Goal: Entertainment & Leisure: Consume media (video, audio)

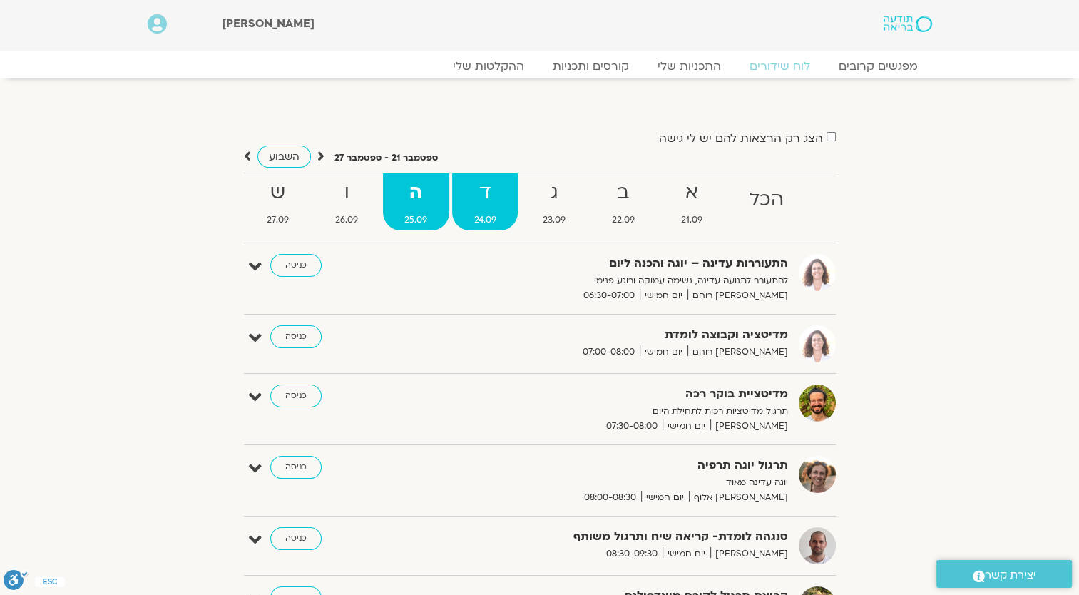
click at [487, 189] on strong "ד" at bounding box center [485, 193] width 66 height 32
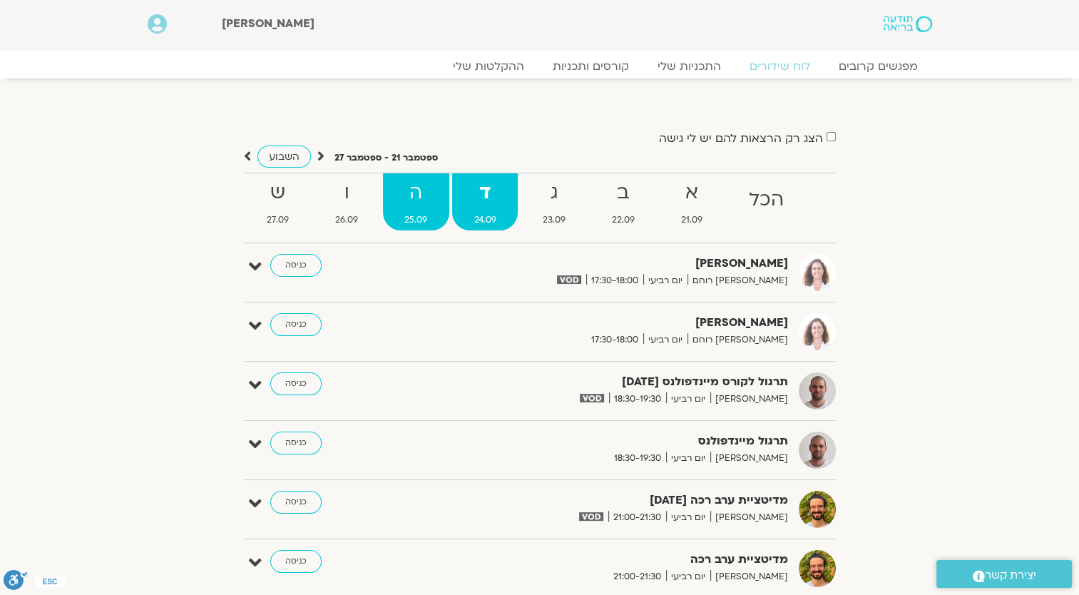
click at [405, 184] on strong "ה" at bounding box center [416, 193] width 66 height 32
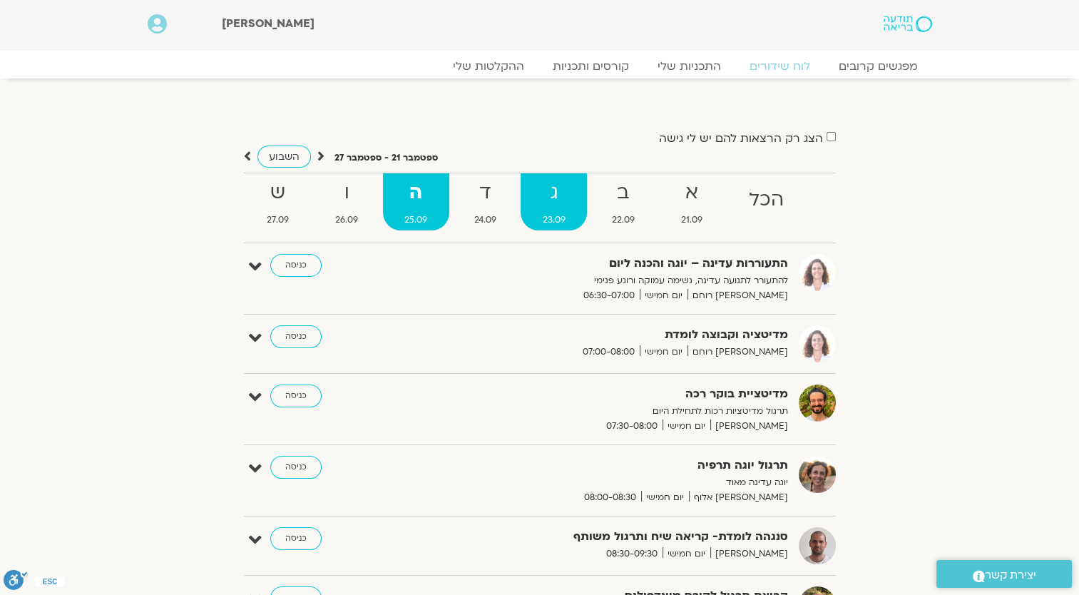
click at [574, 217] on span "23.09" at bounding box center [554, 220] width 66 height 15
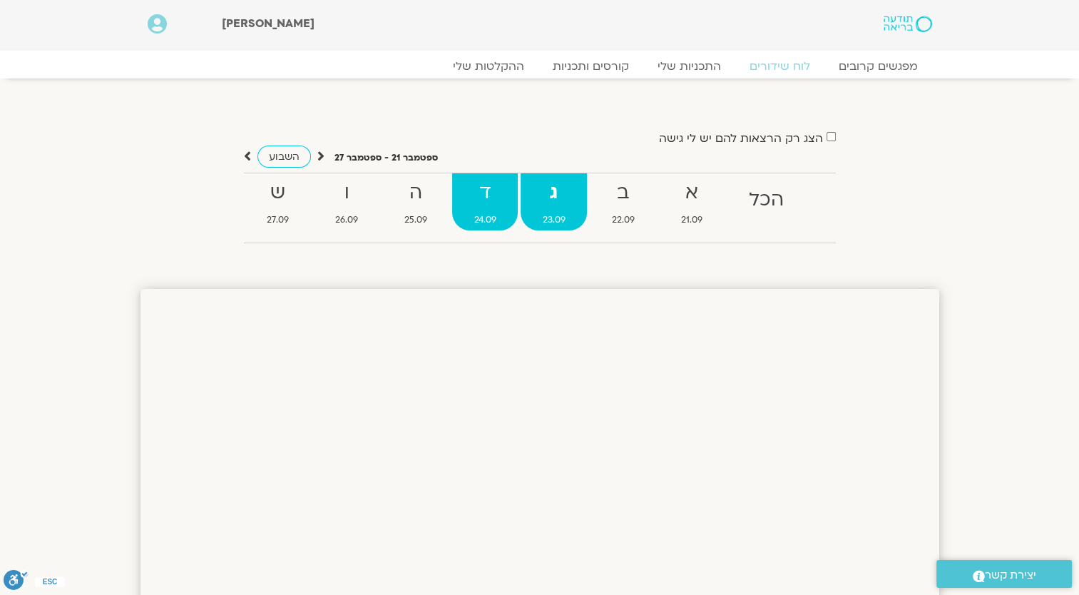
click at [471, 204] on strong "ד" at bounding box center [485, 193] width 66 height 32
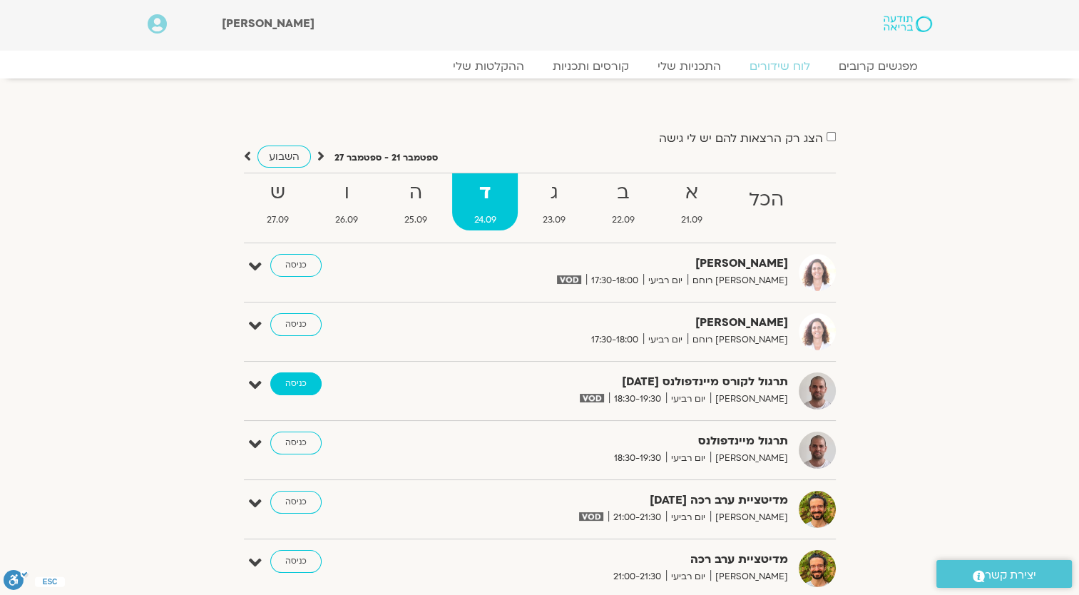
click at [285, 382] on link "כניסה" at bounding box center [295, 383] width 51 height 23
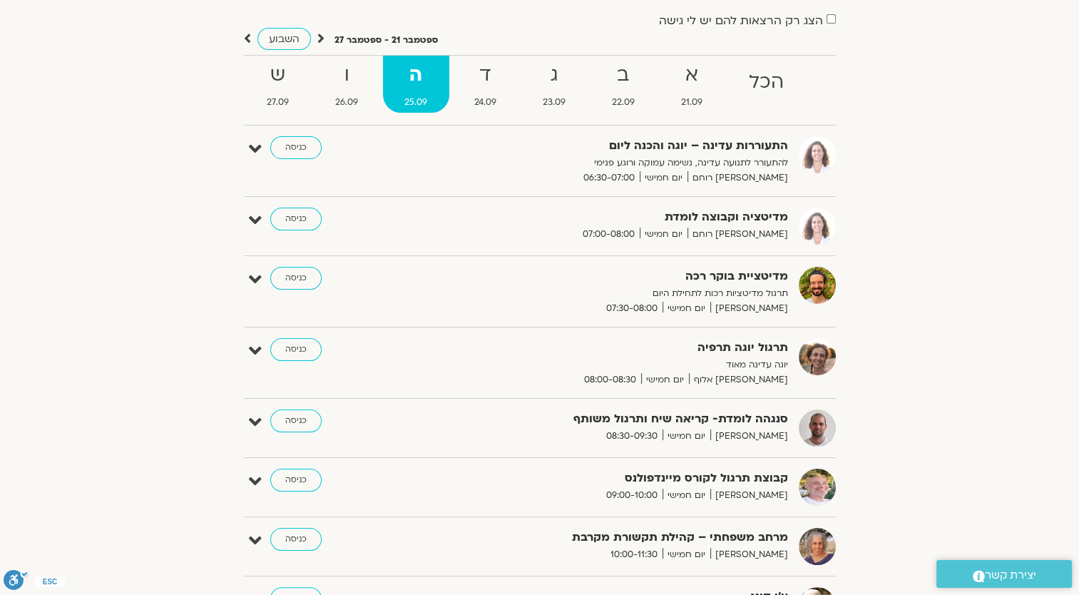
scroll to position [143, 0]
